Goal: Check status

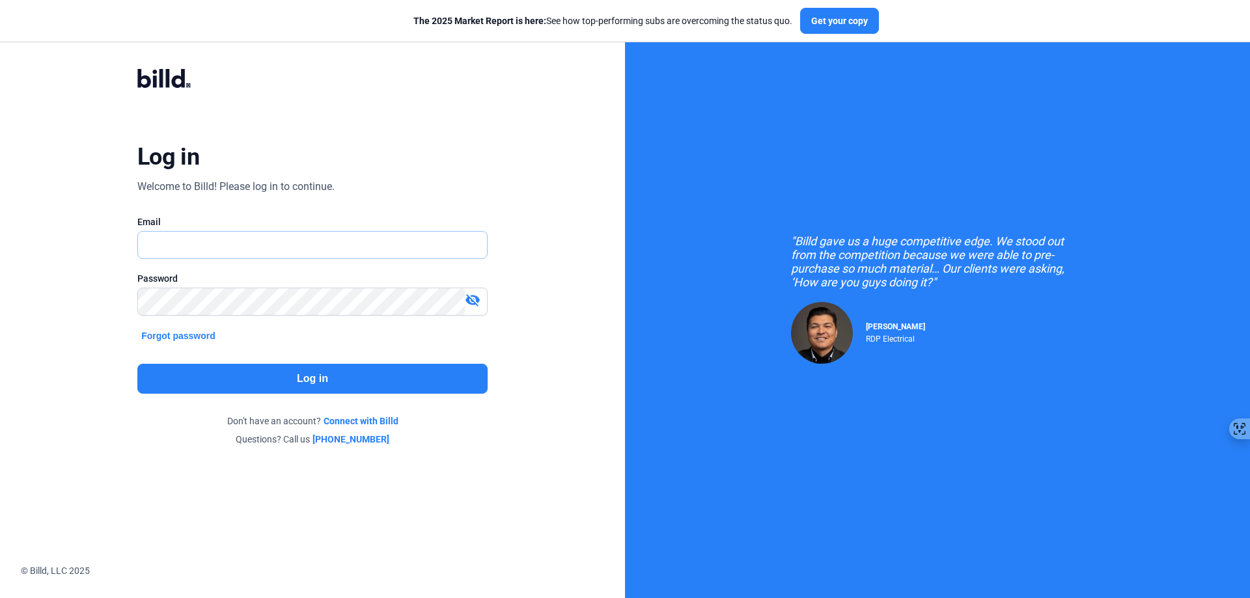
type input "[EMAIL_ADDRESS][DOMAIN_NAME]"
click at [335, 380] on button "Log in" at bounding box center [312, 379] width 350 height 30
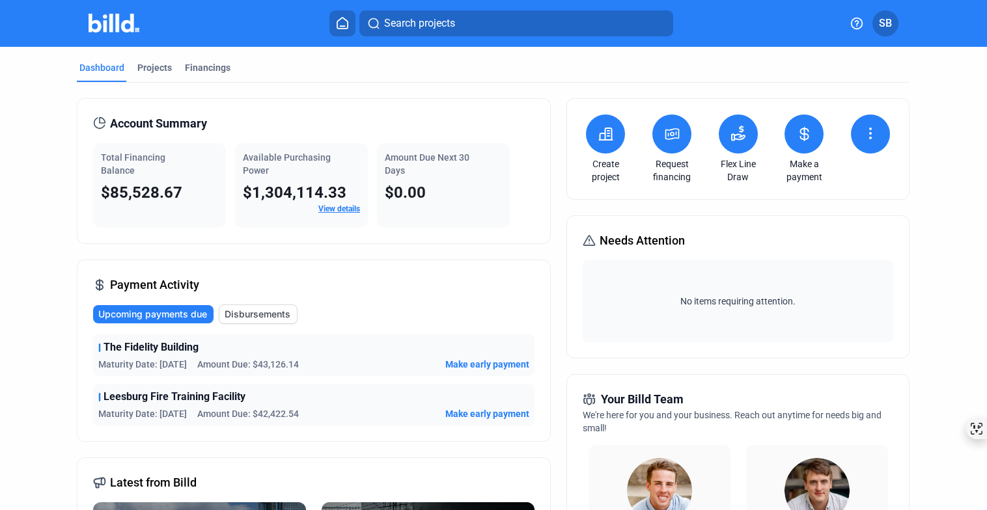
click at [160, 402] on span "Leesburg Fire Training Facility" at bounding box center [175, 397] width 142 height 16
click at [108, 398] on span "Leesburg Fire Training Facility" at bounding box center [175, 397] width 142 height 16
click at [121, 176] on div "Total Financing Balance" at bounding box center [159, 164] width 117 height 26
click at [195, 63] on div "Financings" at bounding box center [208, 67] width 46 height 13
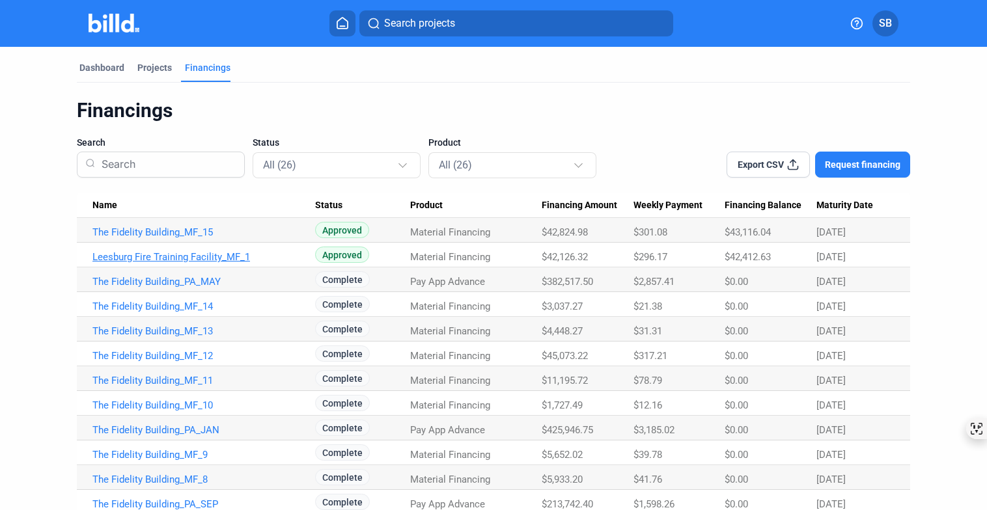
click at [166, 255] on link "Leesburg Fire Training Facility_MF_1" at bounding box center [203, 257] width 223 height 12
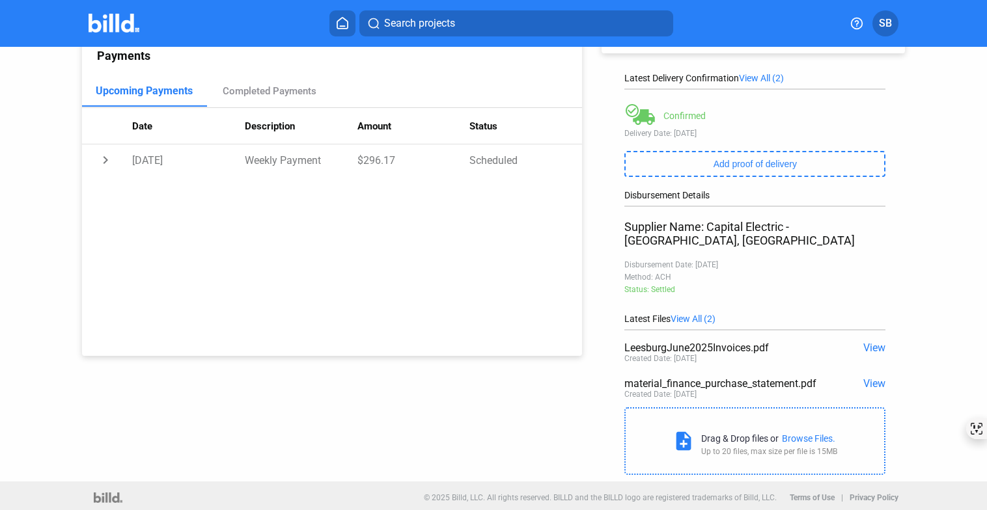
scroll to position [176, 0]
